Goal: Find contact information: Obtain details needed to contact an individual or organization

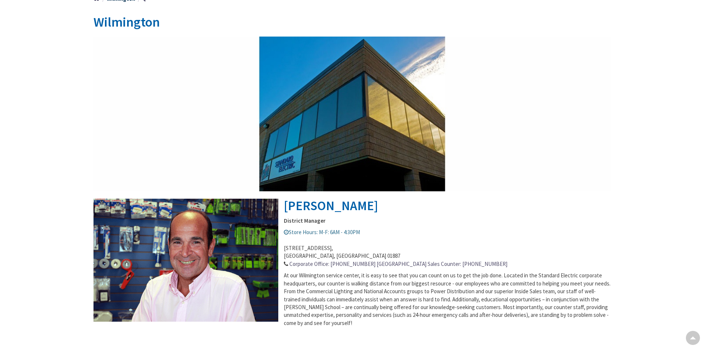
scroll to position [111, 0]
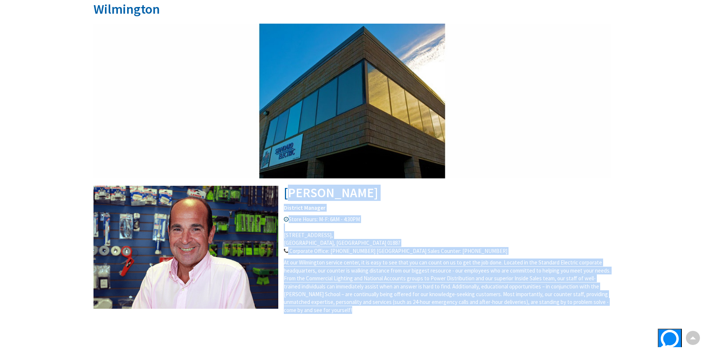
drag, startPoint x: 284, startPoint y: 195, endPoint x: 409, endPoint y: 319, distance: 176.6
click at [409, 319] on div "[PERSON_NAME] District Manager Store Hours: M-F: 6AM - 4:30PM [STREET_ADDRESS] …" at bounding box center [351, 175] width 517 height 302
copy div "Lore Ipsumdol Sitametc Adipisc Elits Doeiu: T-I: 7UT - 9:25LA 75 Etdol Magna, A…"
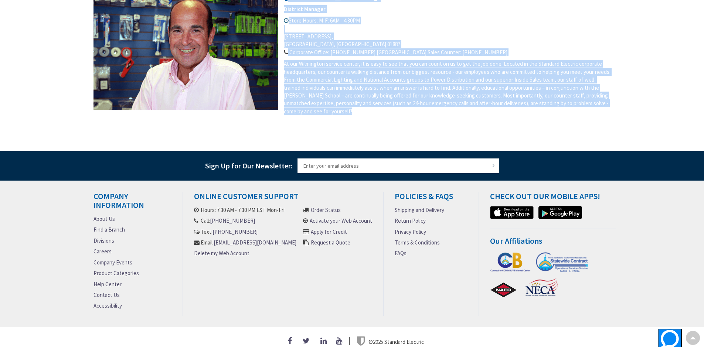
scroll to position [317, 0]
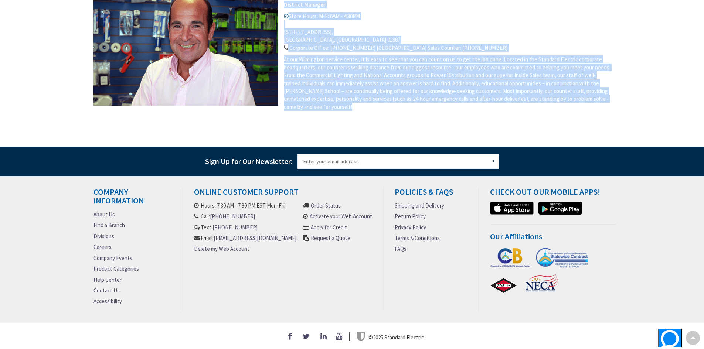
click at [106, 287] on link "Contact Us" at bounding box center [106, 291] width 26 height 8
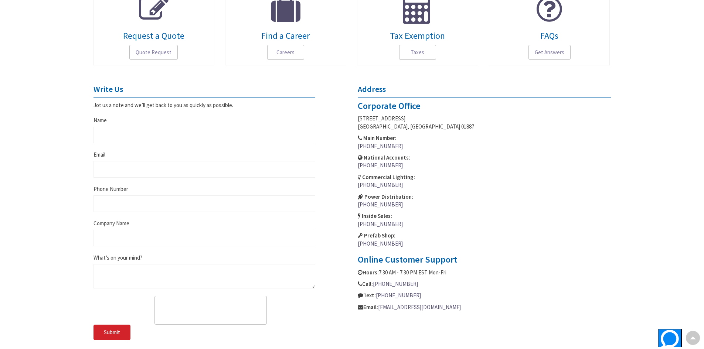
scroll to position [222, 0]
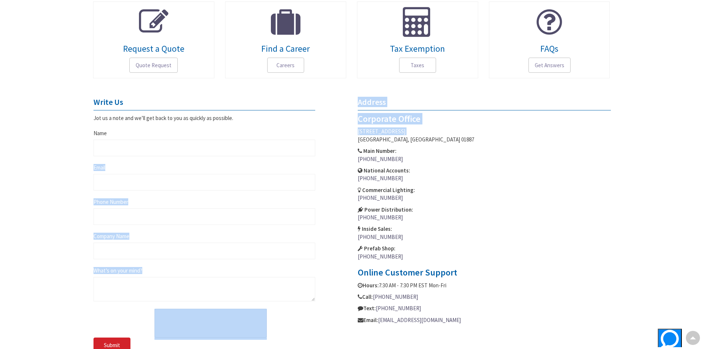
drag, startPoint x: 352, startPoint y: 138, endPoint x: 346, endPoint y: 146, distance: 10.5
drag, startPoint x: 346, startPoint y: 146, endPoint x: 423, endPoint y: 126, distance: 80.3
click at [423, 126] on address "Corporate Office 14 Jewel Drive, Suite 1 Wilmington, MA 01887 Main Number: (978…" at bounding box center [484, 187] width 253 height 146
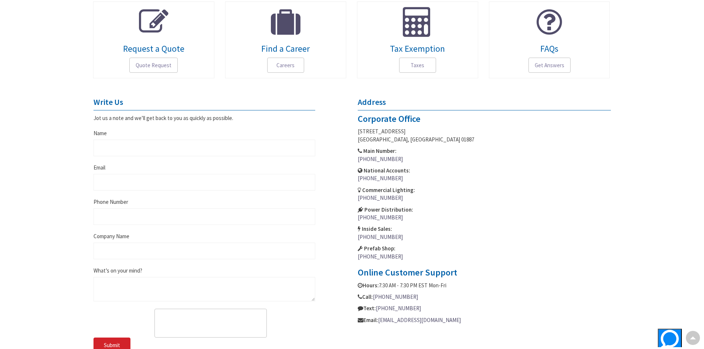
drag, startPoint x: 359, startPoint y: 120, endPoint x: 484, endPoint y: 320, distance: 236.0
click at [484, 320] on div "Corporate Office 14 Jewel Drive, Suite 1 Wilmington, MA 01887 Main Number: (978…" at bounding box center [484, 219] width 253 height 210
copy div "Corporate Office 14 Jewel Drive, Suite 1 Wilmington, MA 01887 Main Number: (978…"
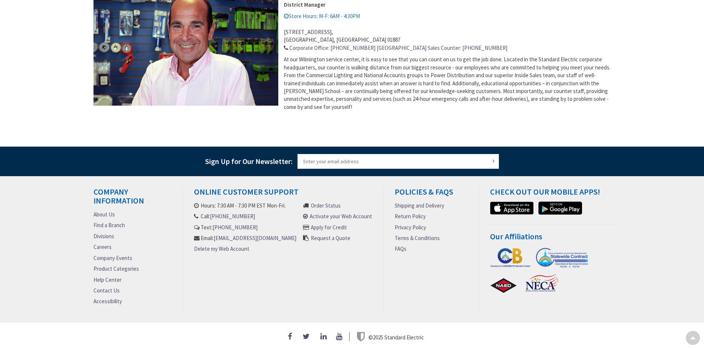
scroll to position [317, 0]
